Goal: Task Accomplishment & Management: Complete application form

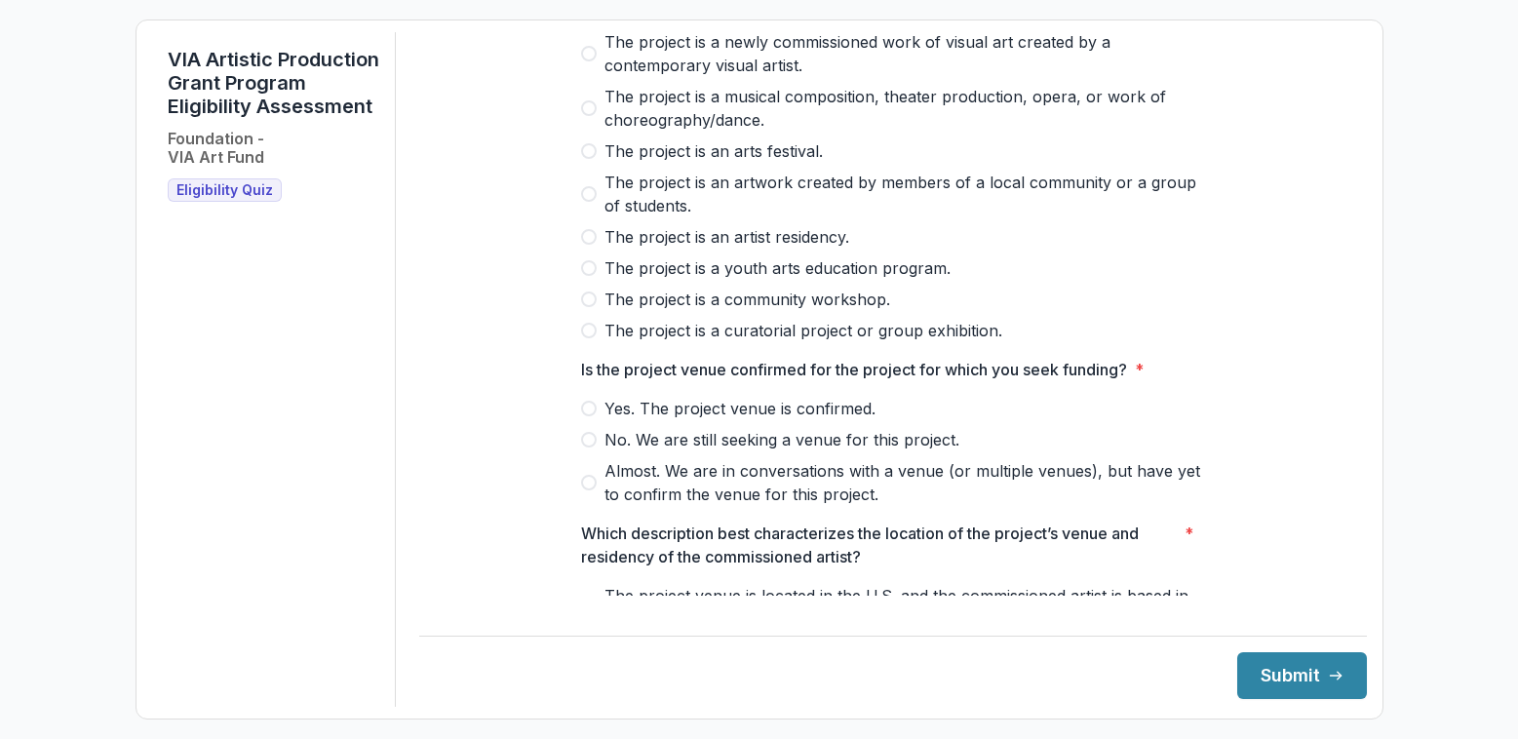
scroll to position [82, 0]
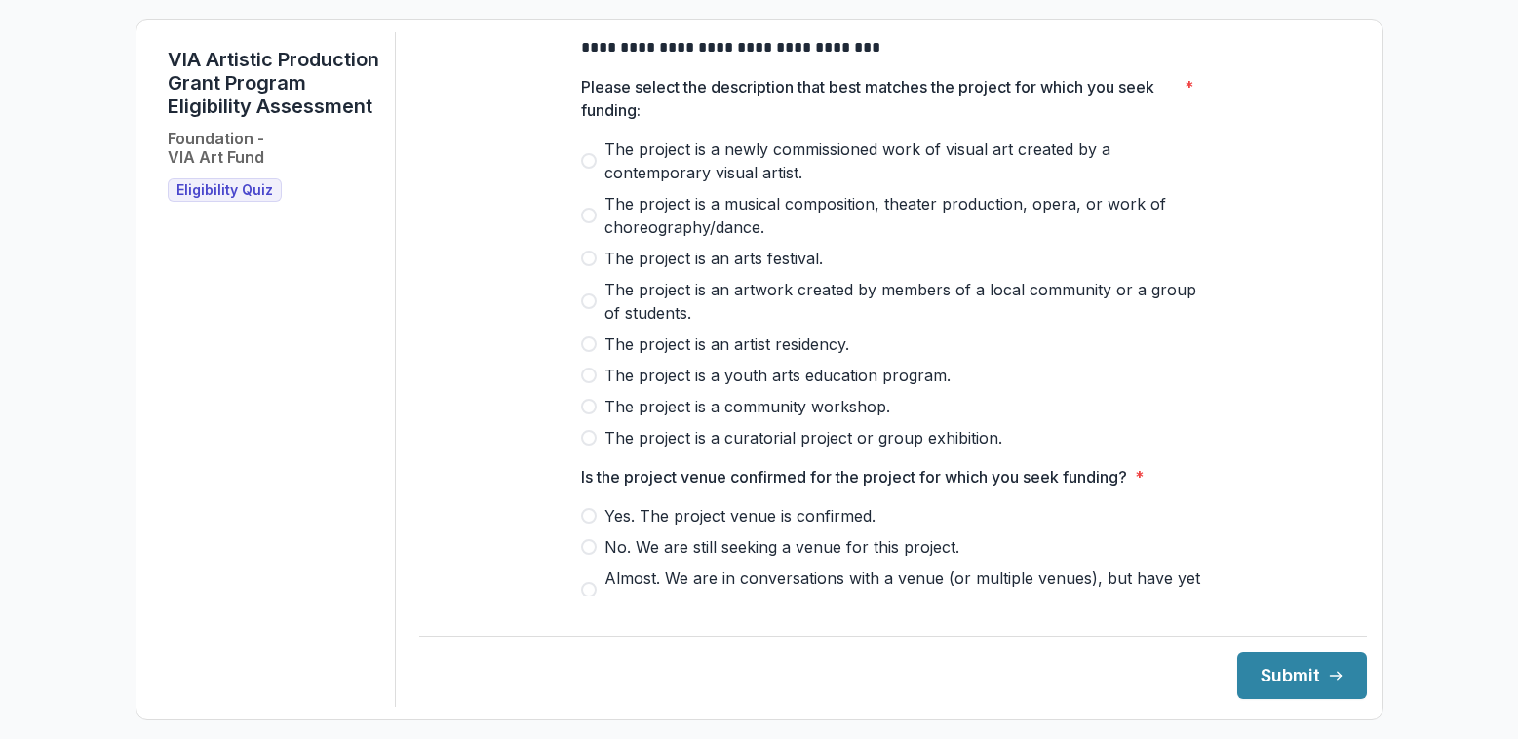
click at [743, 306] on span "The project is an artwork created by members of a local community or a group of…" at bounding box center [904, 301] width 601 height 47
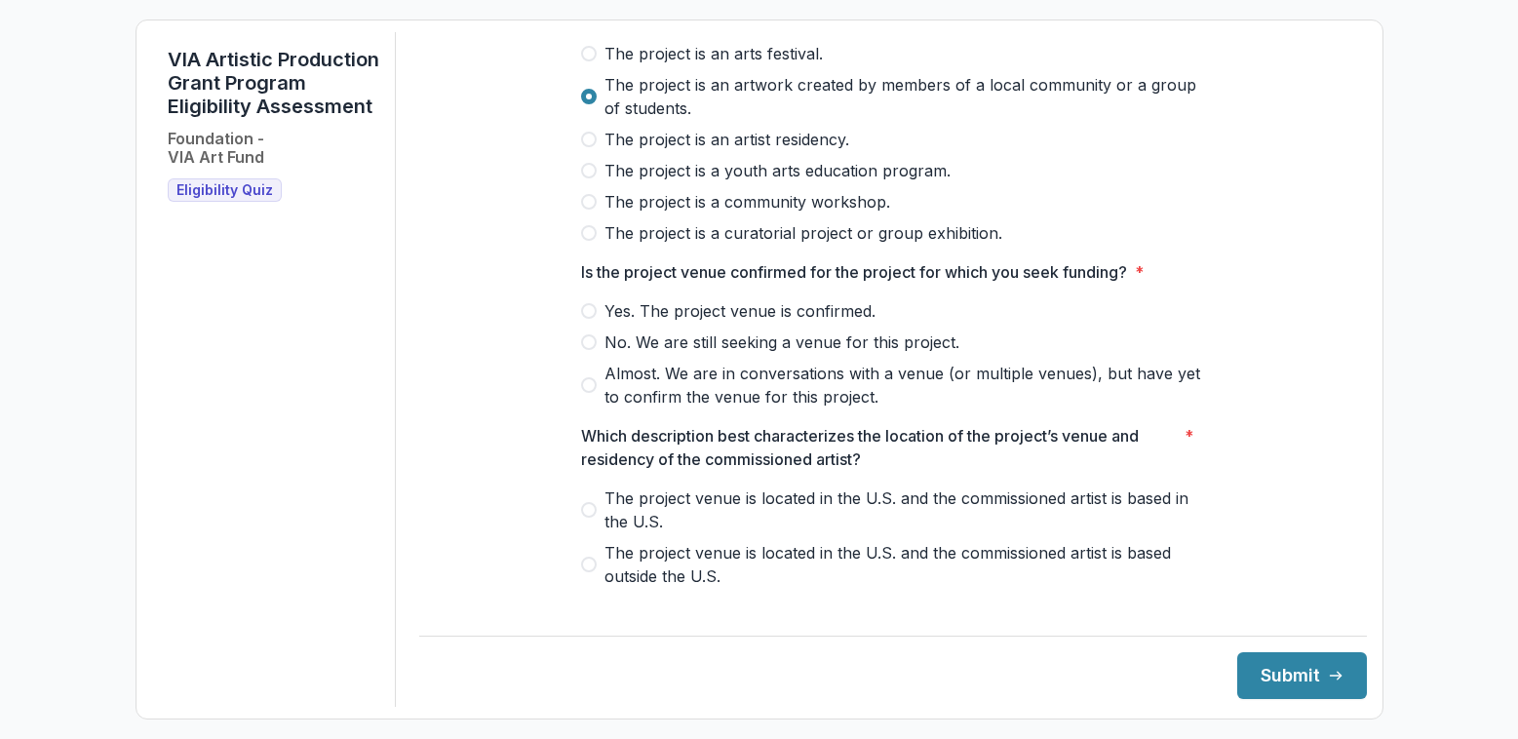
scroll to position [291, 0]
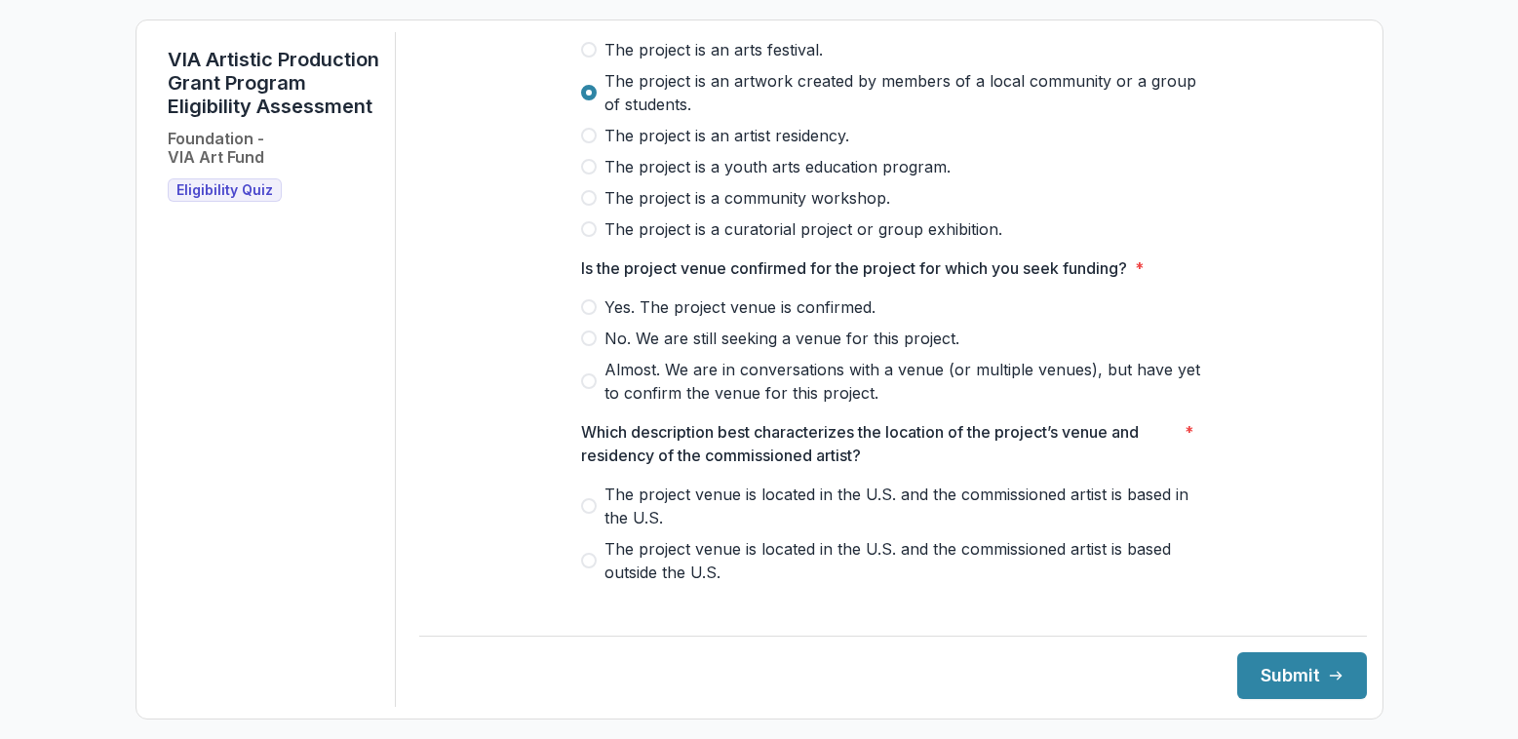
click at [668, 319] on span "Yes. The project venue is confirmed." at bounding box center [739, 306] width 271 height 23
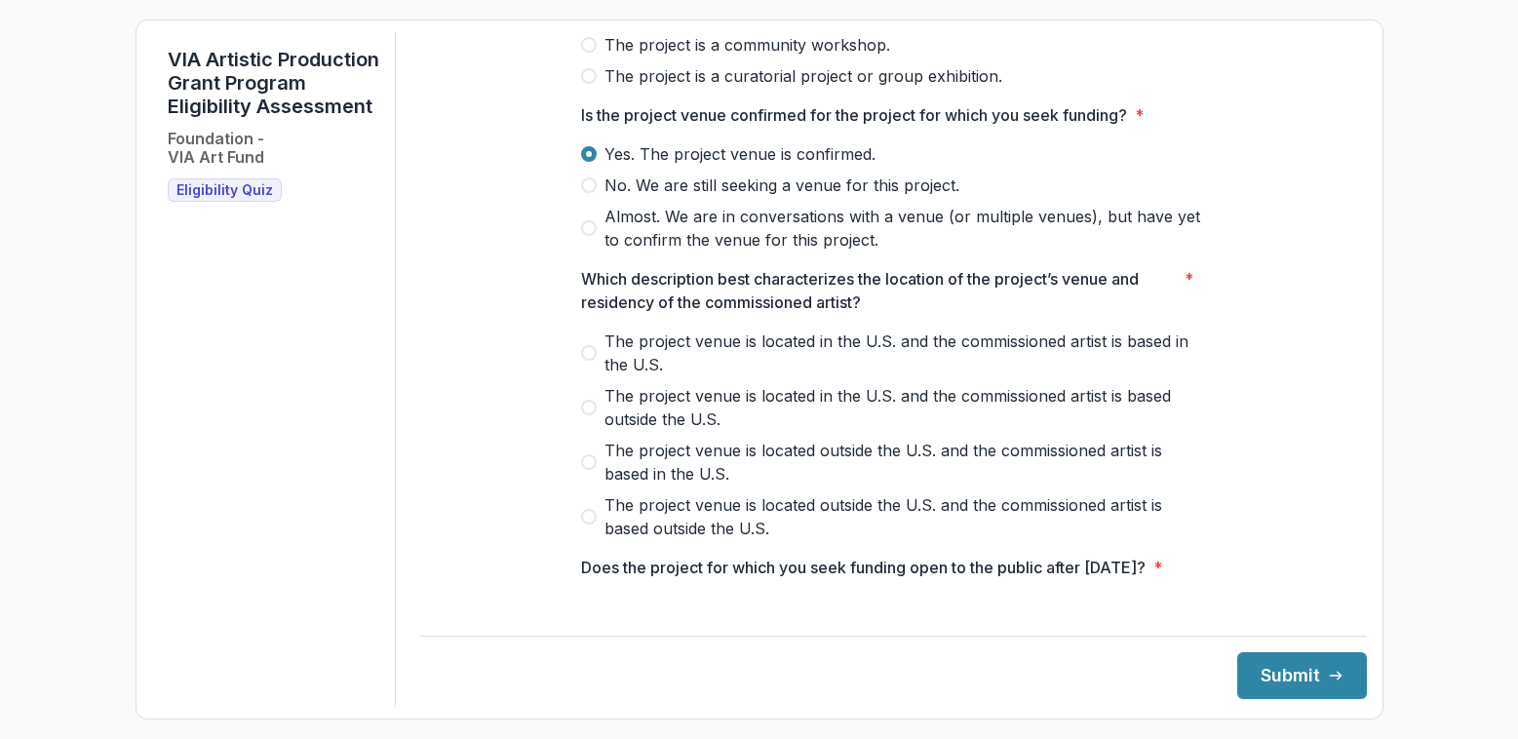
scroll to position [447, 0]
click at [861, 354] on span "The project venue is located in the U.S. and the commissioned artist is based i…" at bounding box center [904, 350] width 601 height 47
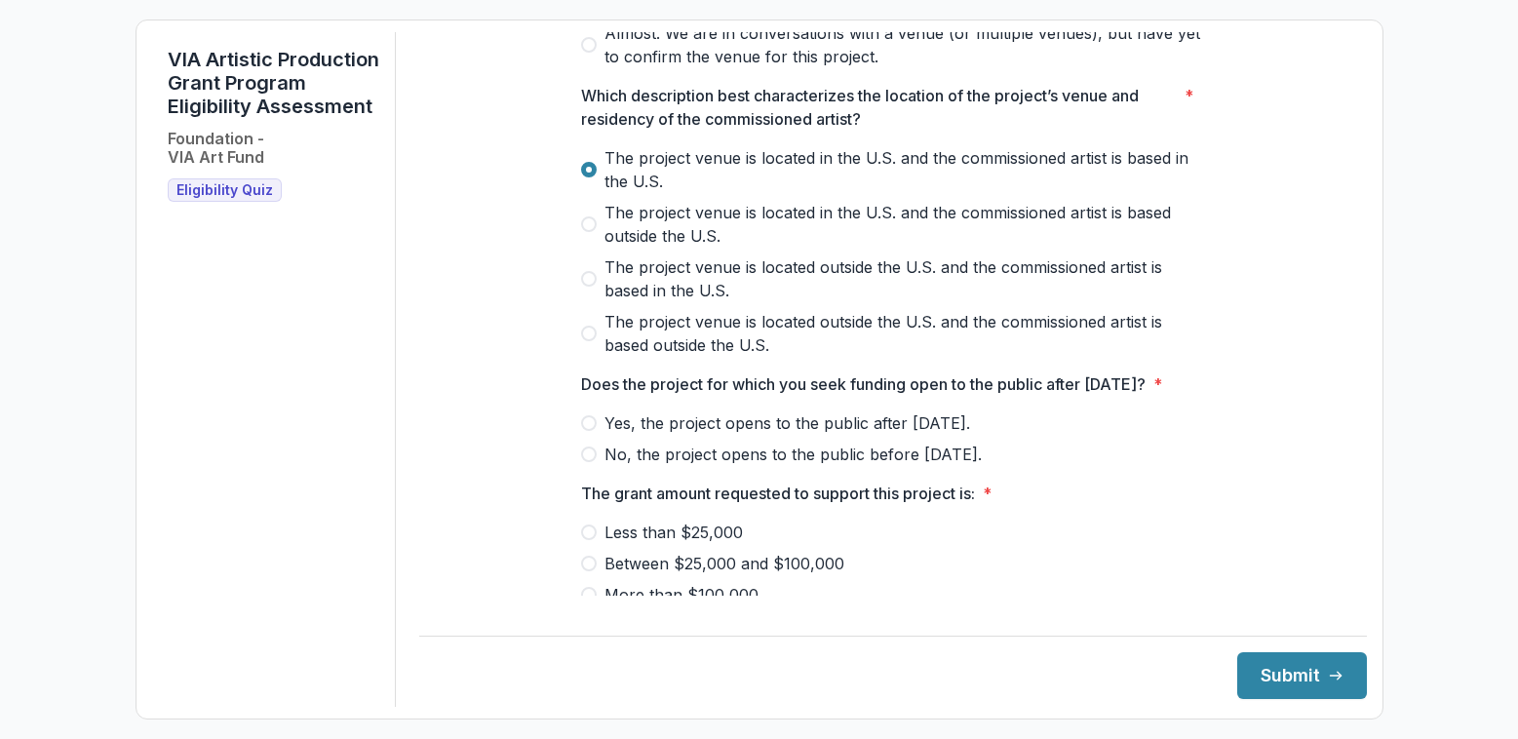
scroll to position [643, 0]
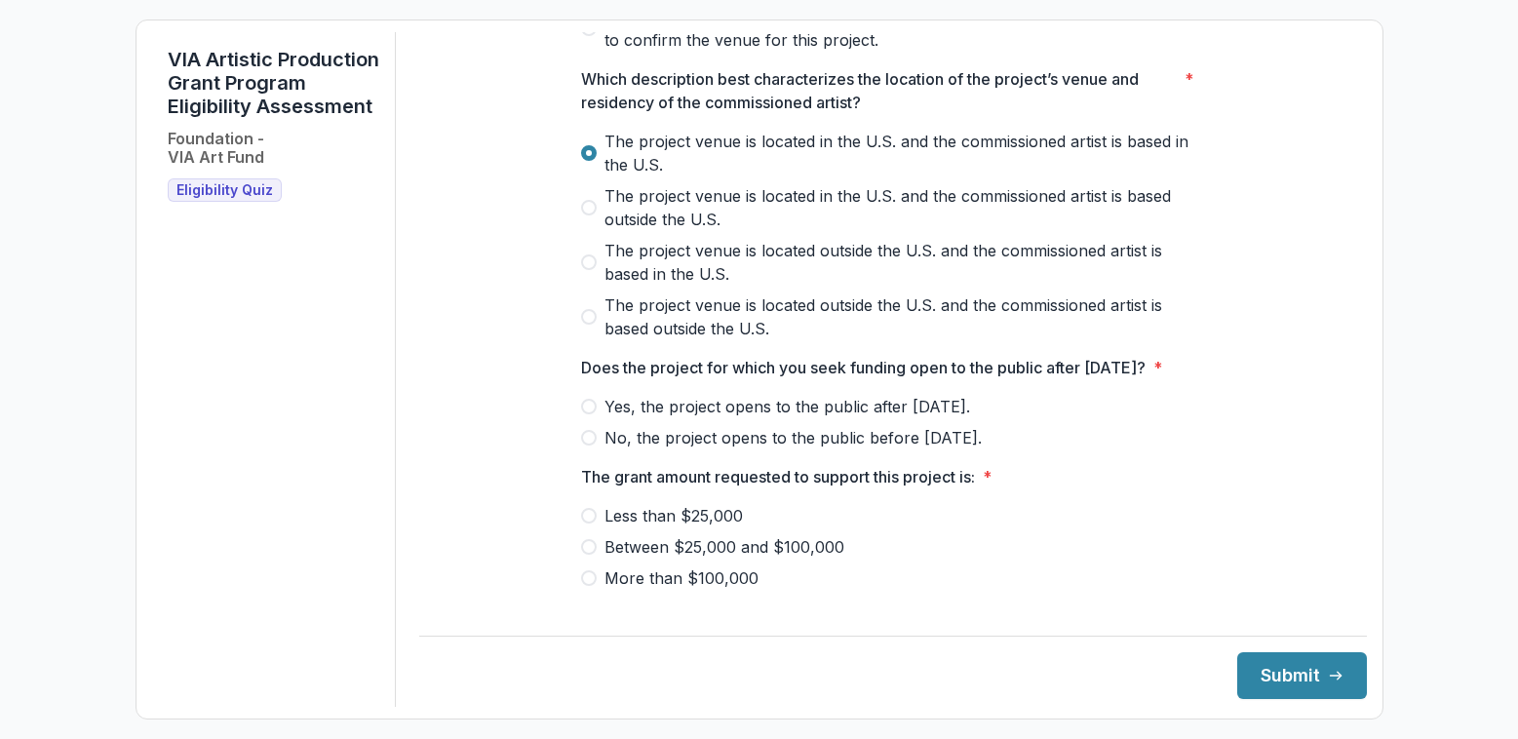
click at [586, 414] on span at bounding box center [589, 407] width 16 height 16
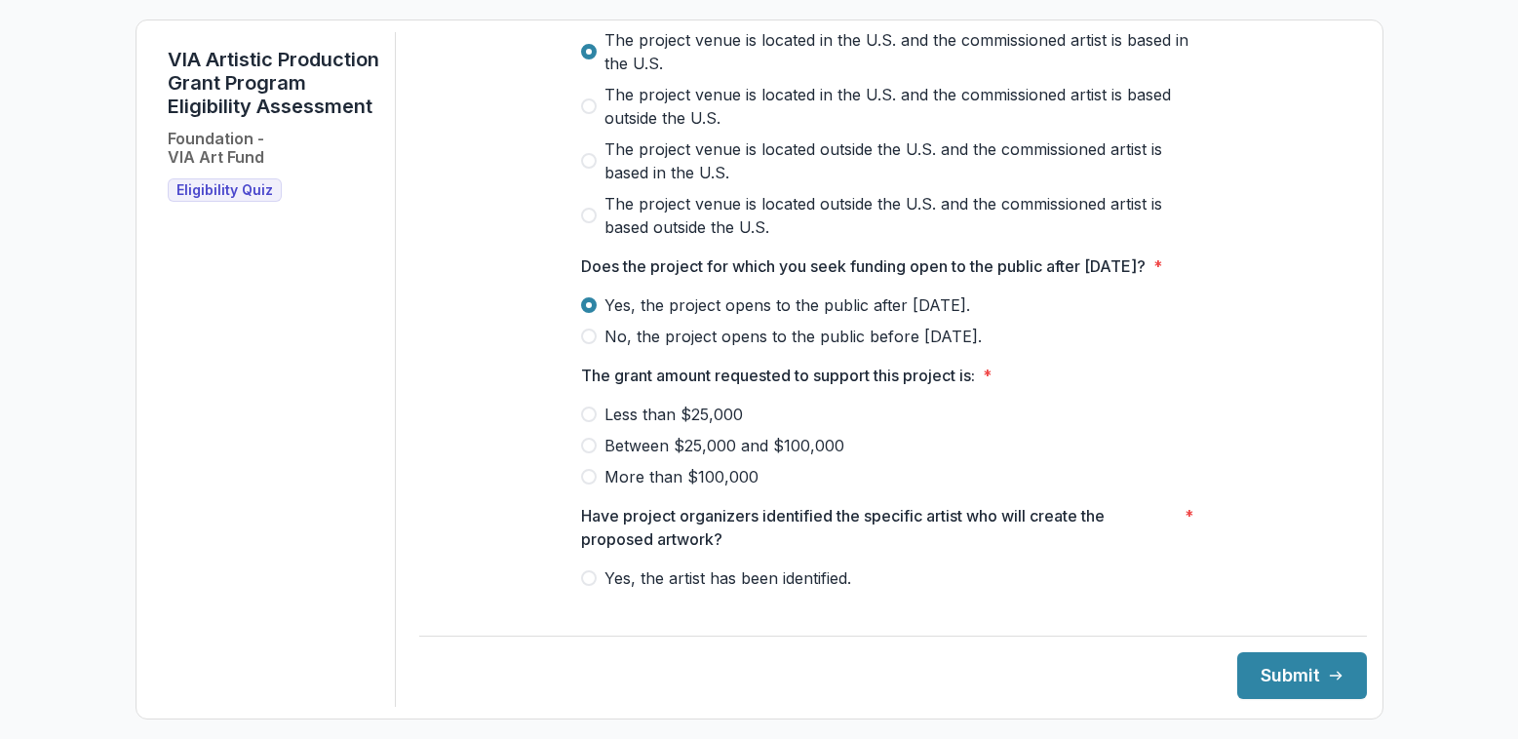
scroll to position [758, 0]
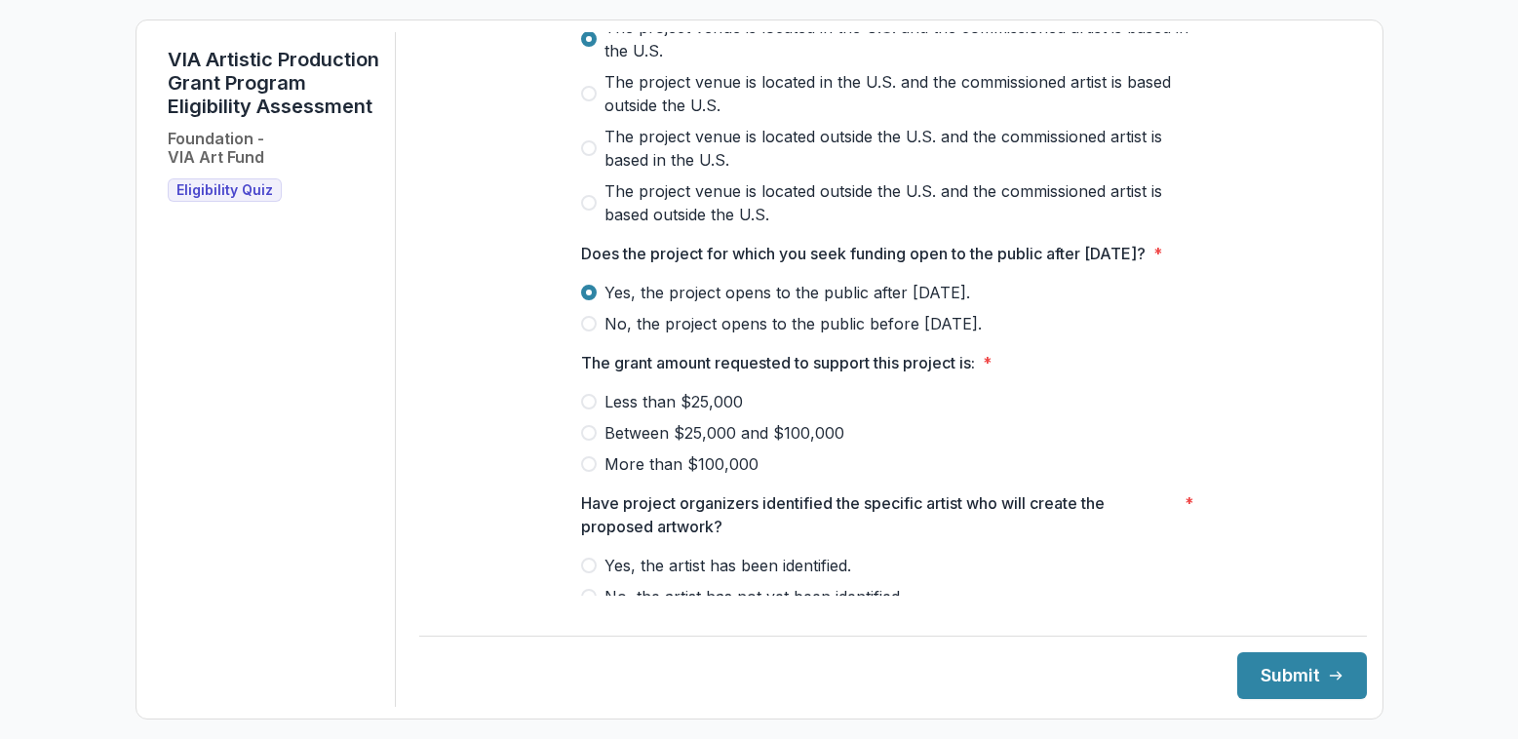
click at [582, 409] on span at bounding box center [589, 402] width 16 height 16
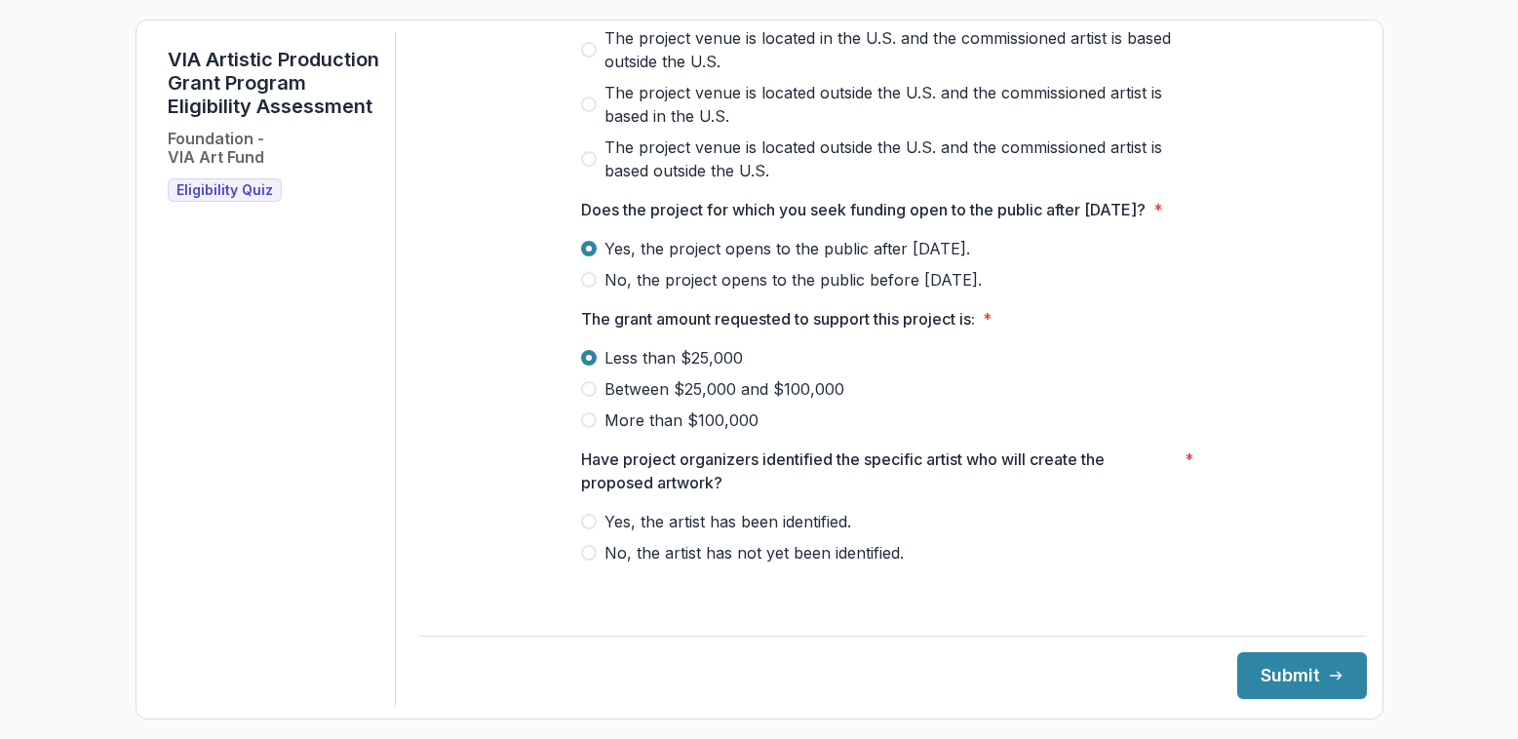
click at [586, 397] on span at bounding box center [589, 389] width 16 height 16
click at [662, 533] on span "Yes, the artist has been identified." at bounding box center [727, 521] width 247 height 23
click at [1264, 677] on button "Submit" at bounding box center [1302, 675] width 130 height 47
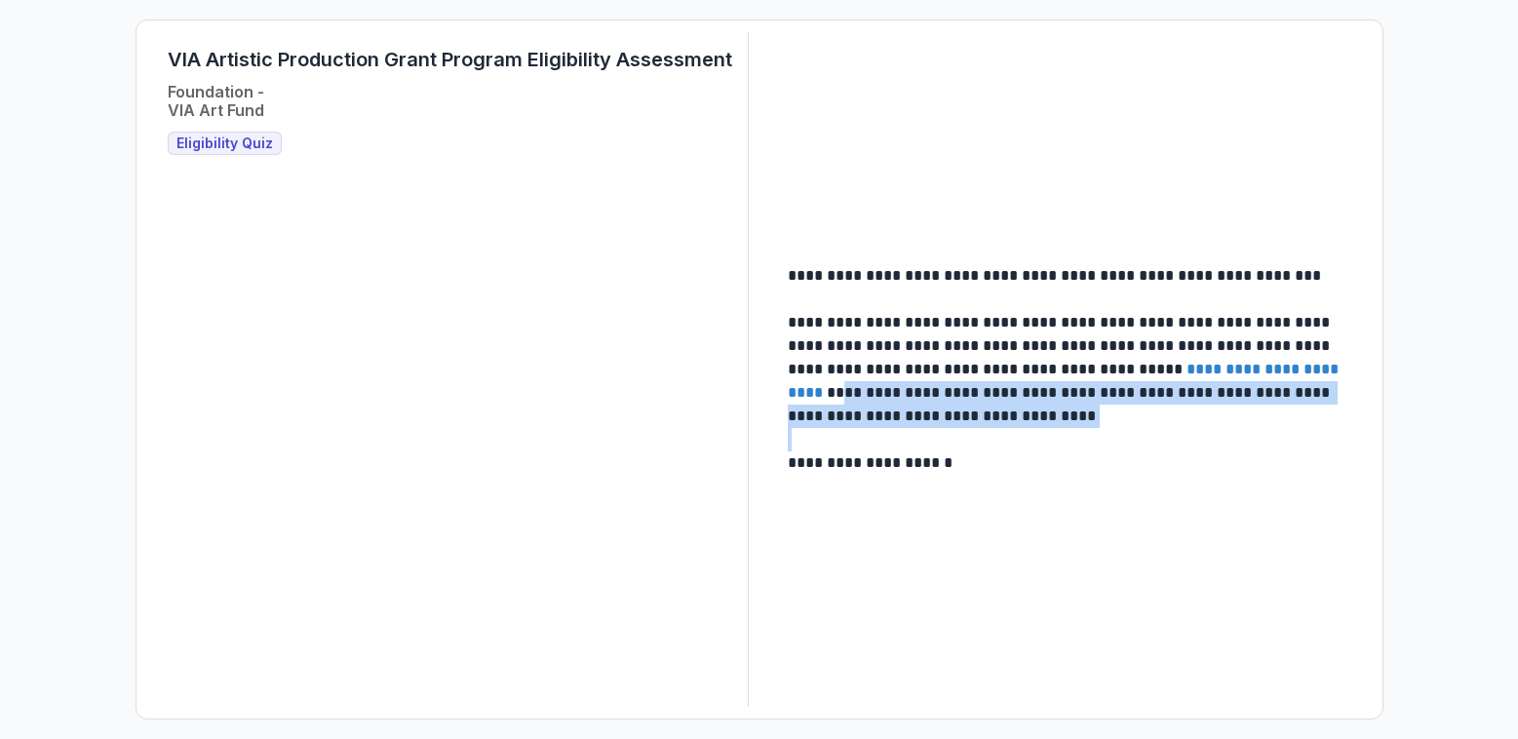
drag, startPoint x: 811, startPoint y: 389, endPoint x: 1010, endPoint y: 438, distance: 204.8
click at [1010, 438] on div "**********" at bounding box center [1069, 369] width 563 height 211
click at [1010, 438] on p at bounding box center [1069, 439] width 563 height 23
